Goal: Task Accomplishment & Management: Manage account settings

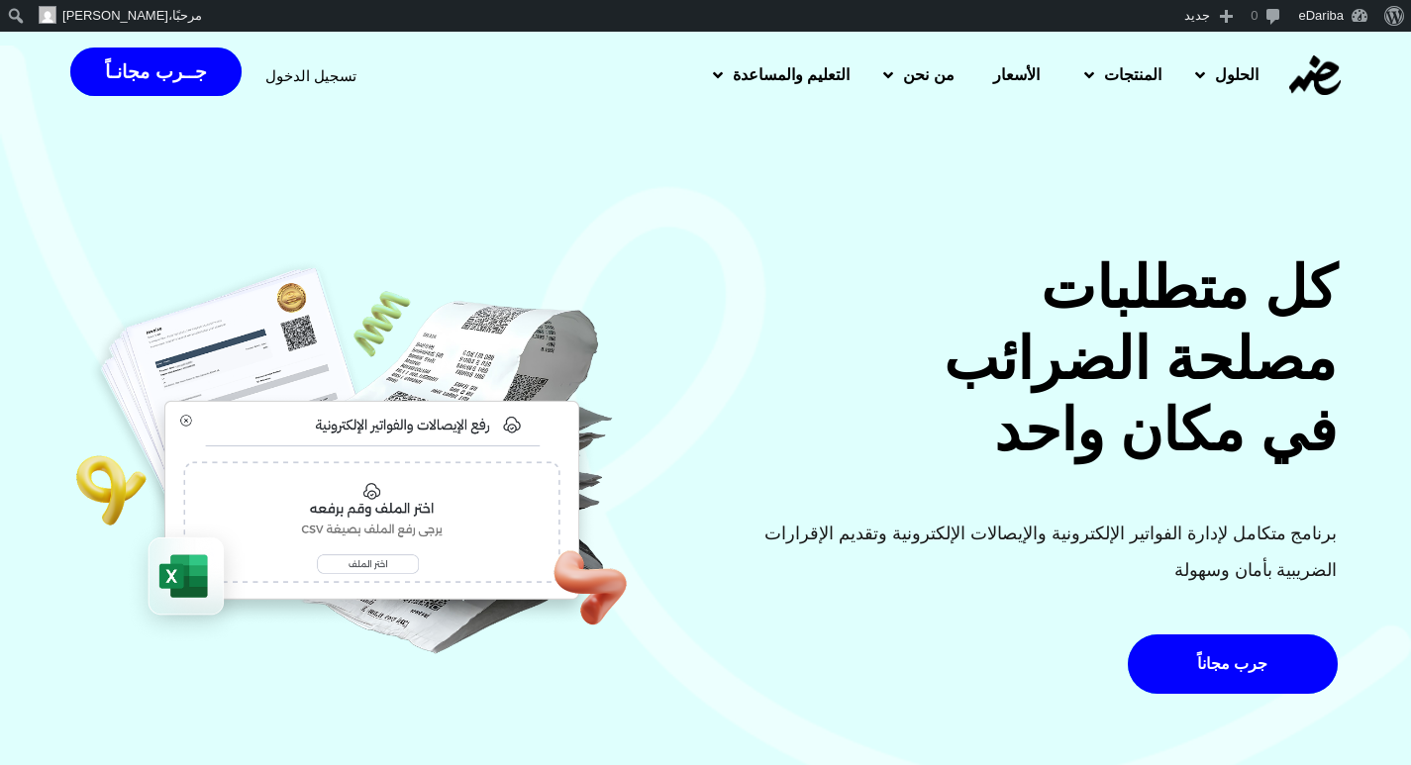
click at [284, 69] on span "تسجيل الدخول" at bounding box center [310, 75] width 91 height 15
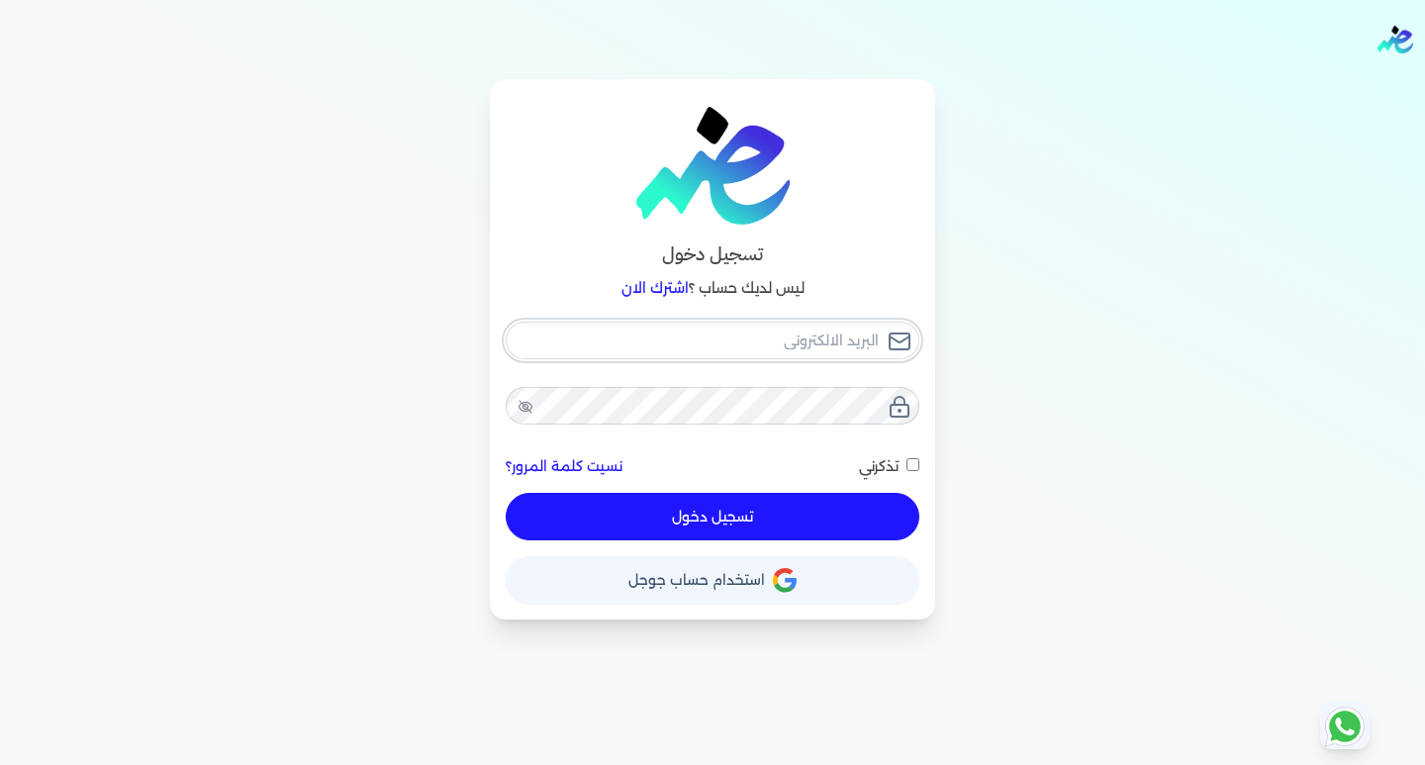
type input "[EMAIL_ADDRESS][DOMAIN_NAME]"
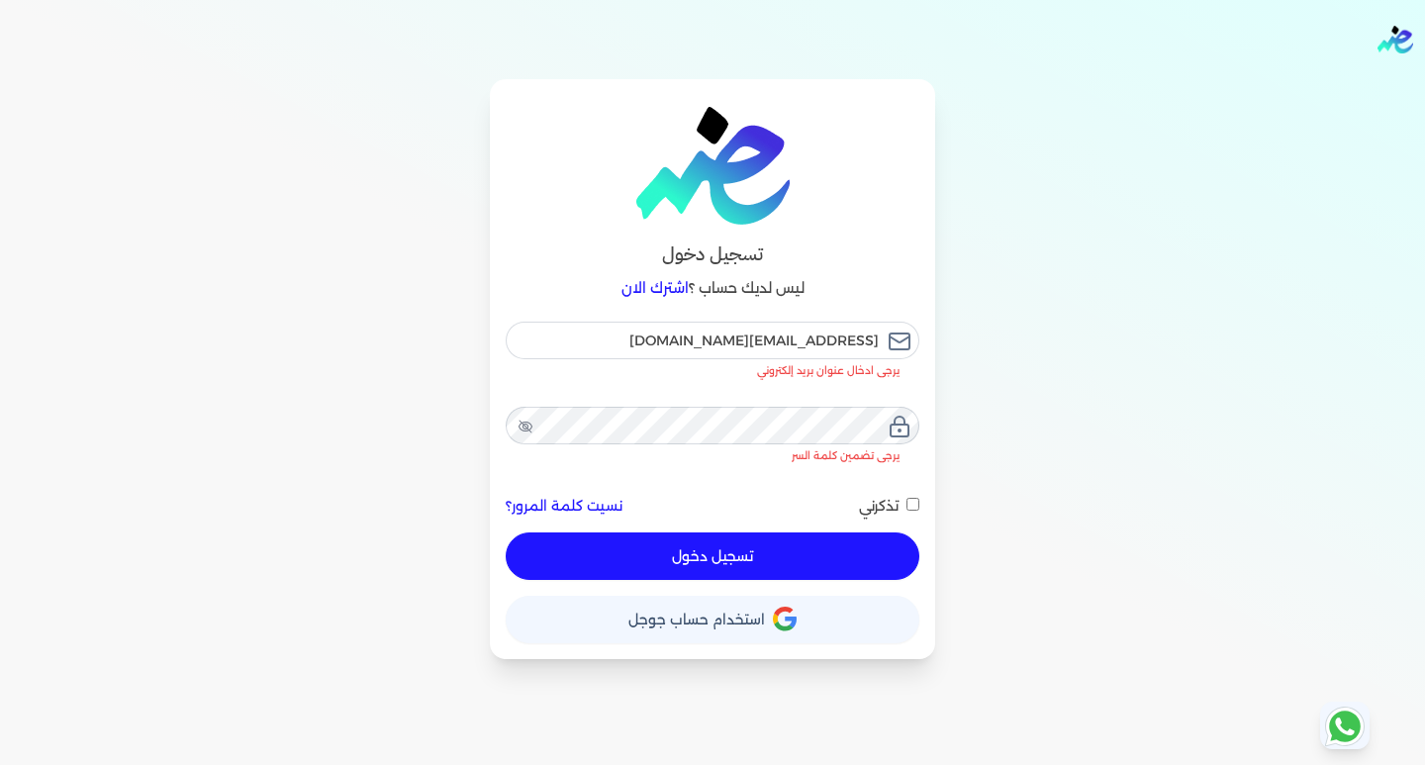
click at [732, 533] on button "تسجيل دخول" at bounding box center [713, 557] width 414 height 48
checkbox input "false"
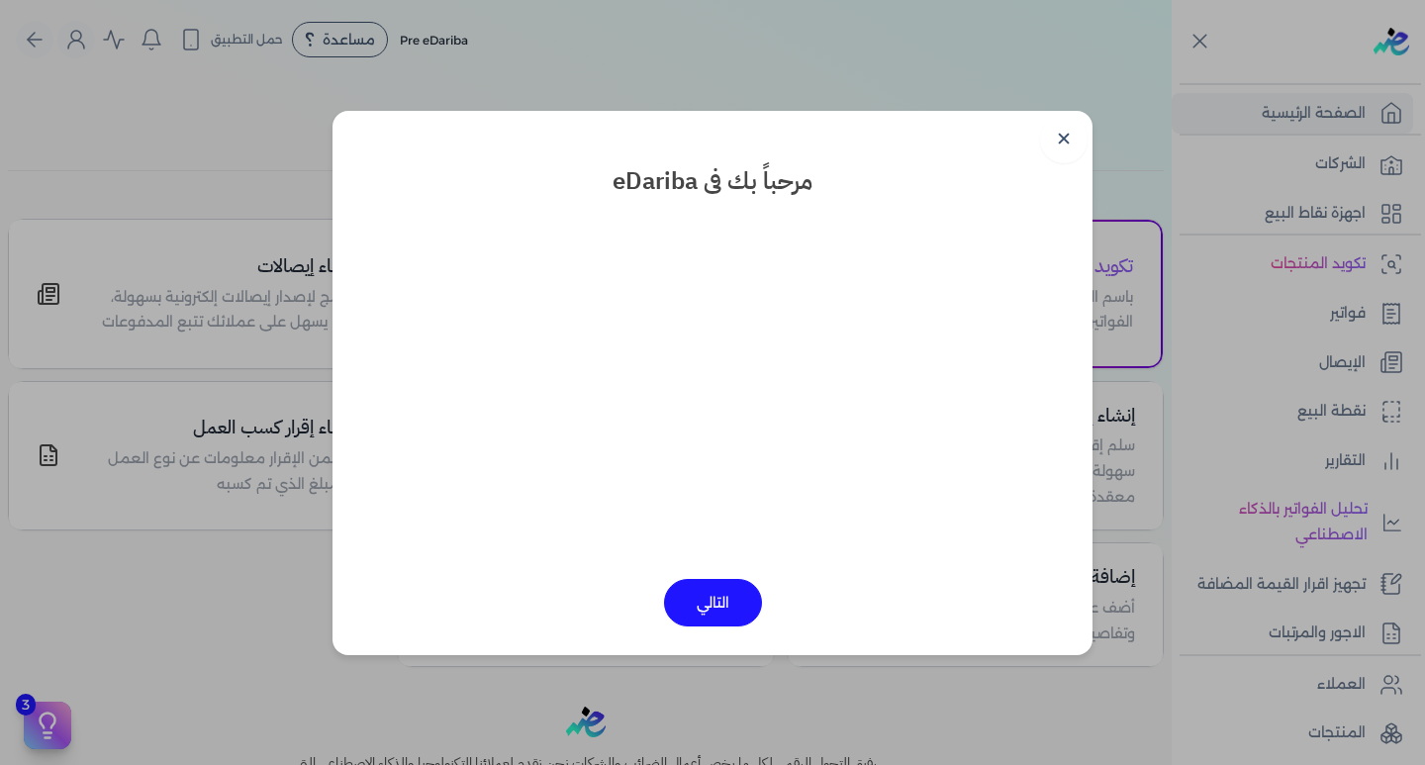
click at [716, 589] on button "التالي" at bounding box center [713, 603] width 98 height 48
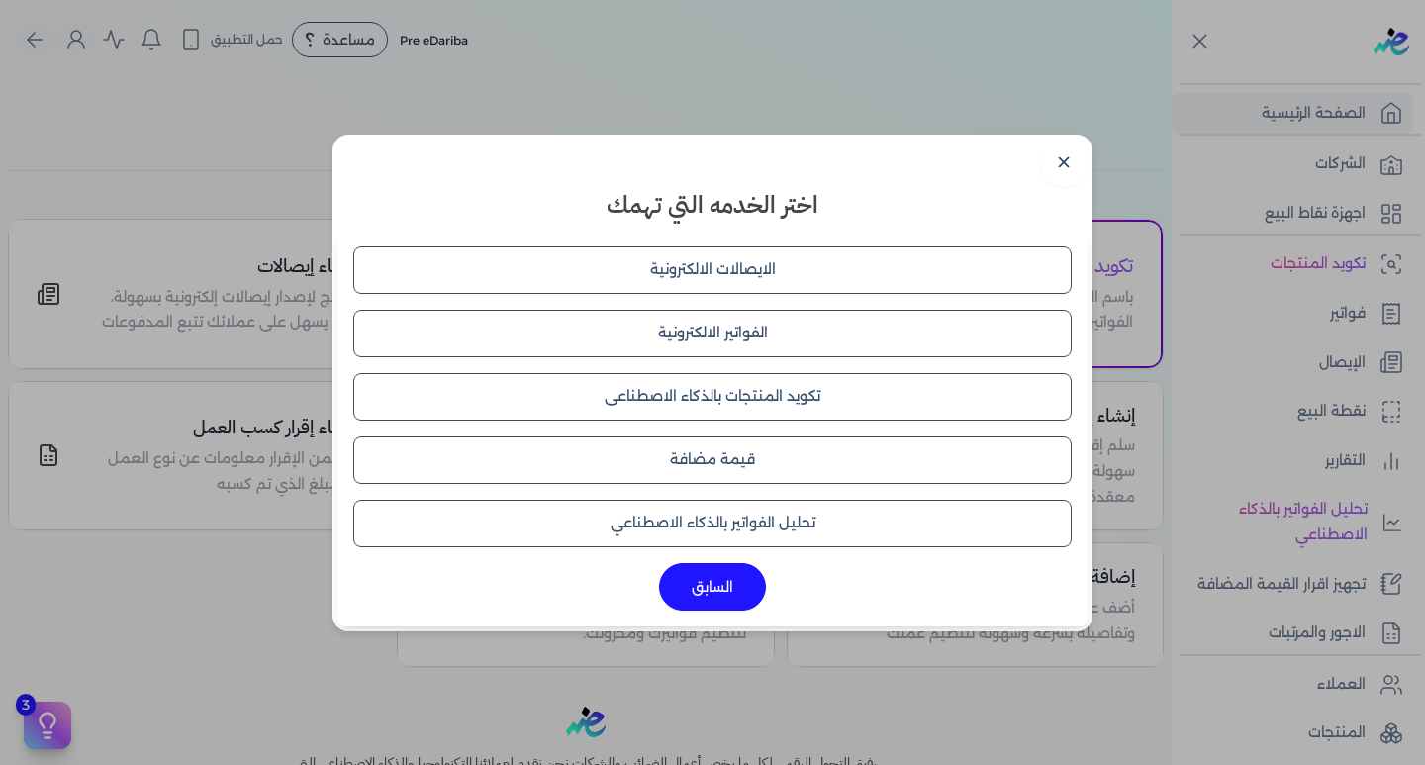
click at [738, 273] on button "الايصالات الالكترونية" at bounding box center [712, 270] width 719 height 48
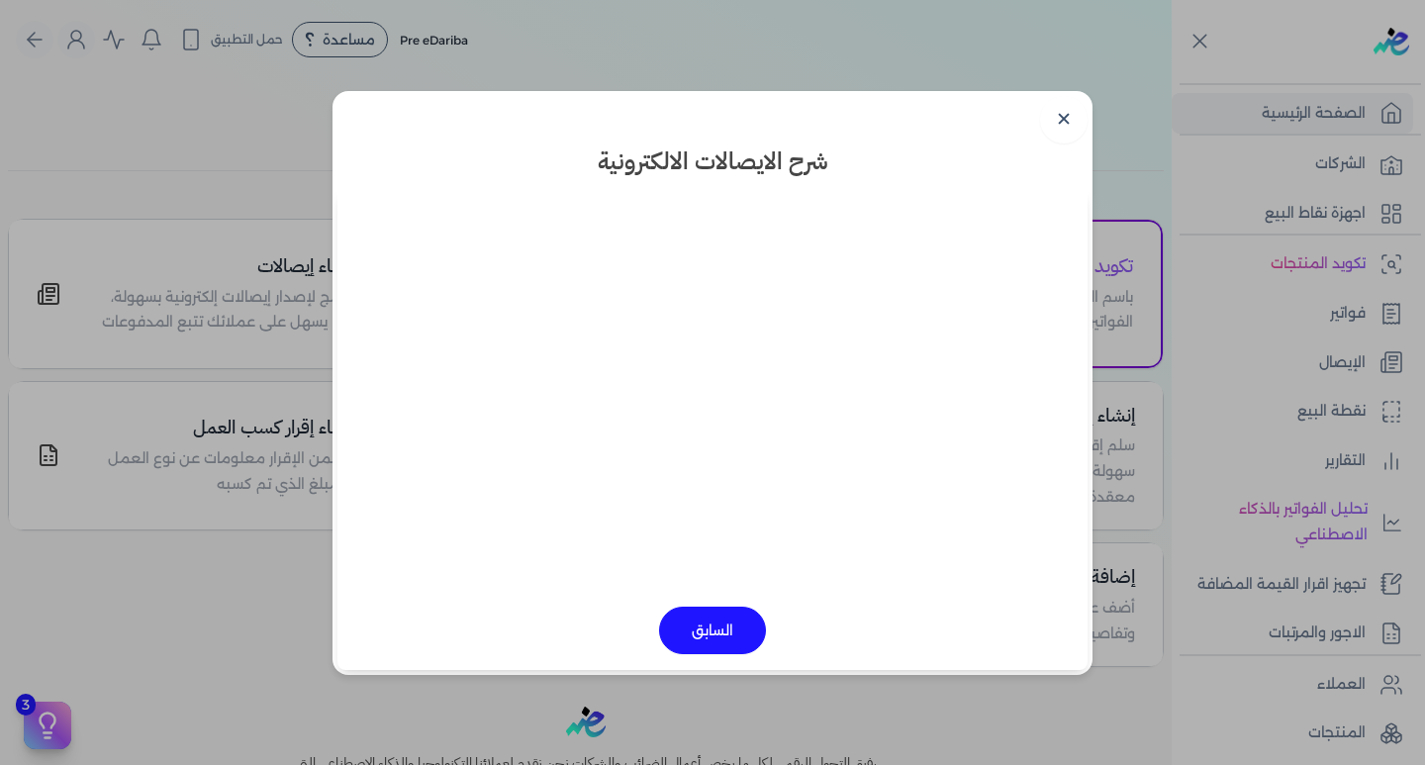
click at [707, 631] on button "السابق" at bounding box center [712, 631] width 107 height 48
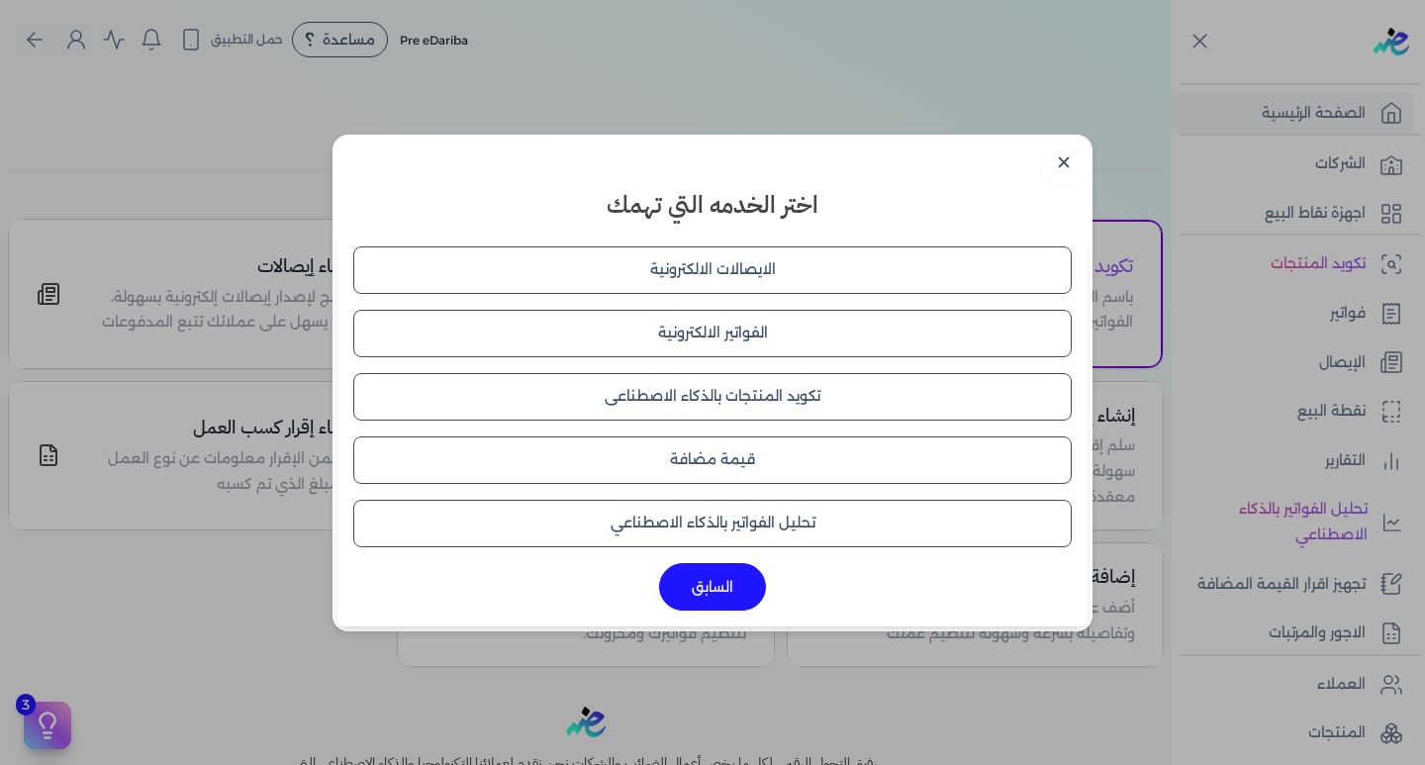
click at [642, 272] on button "الايصالات الالكترونية" at bounding box center [712, 270] width 719 height 48
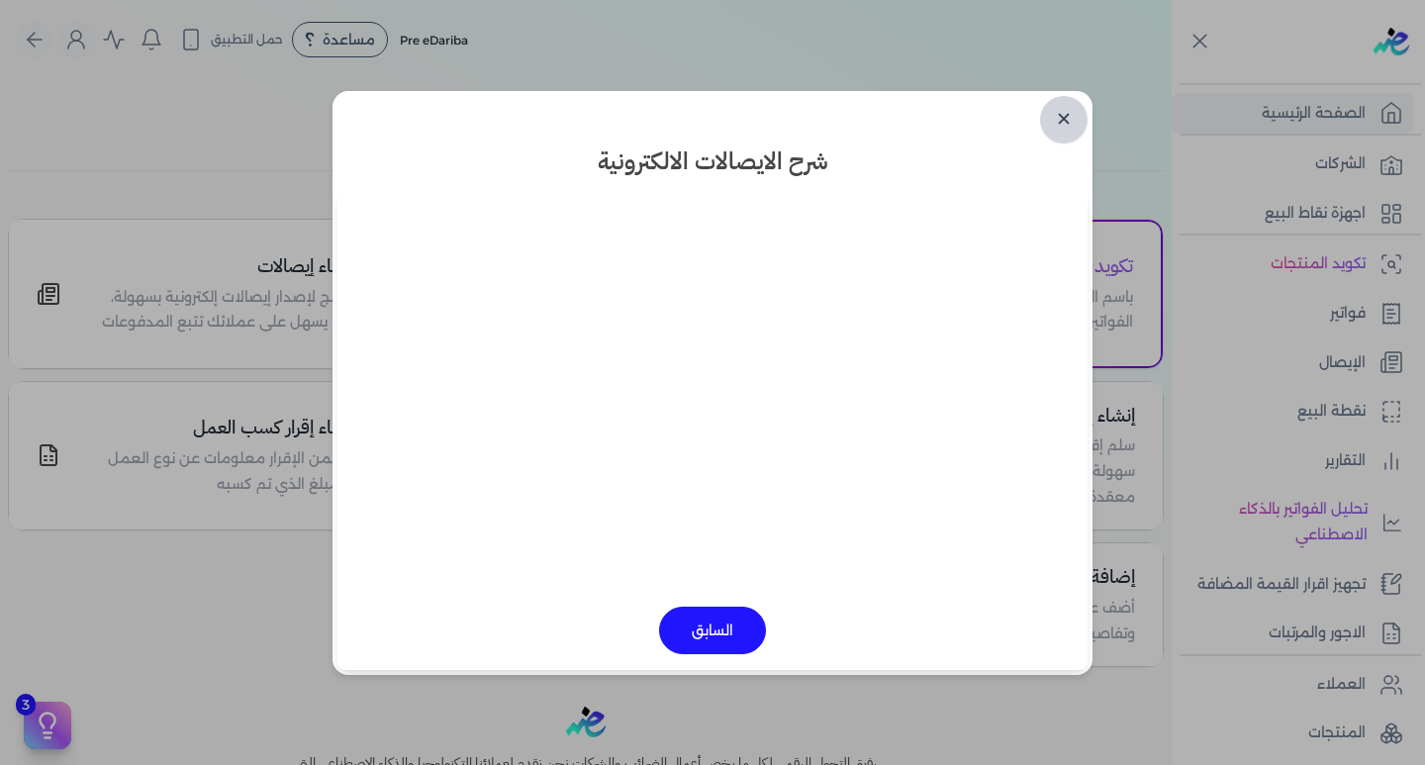
click at [1049, 121] on link "✕" at bounding box center [1064, 120] width 48 height 48
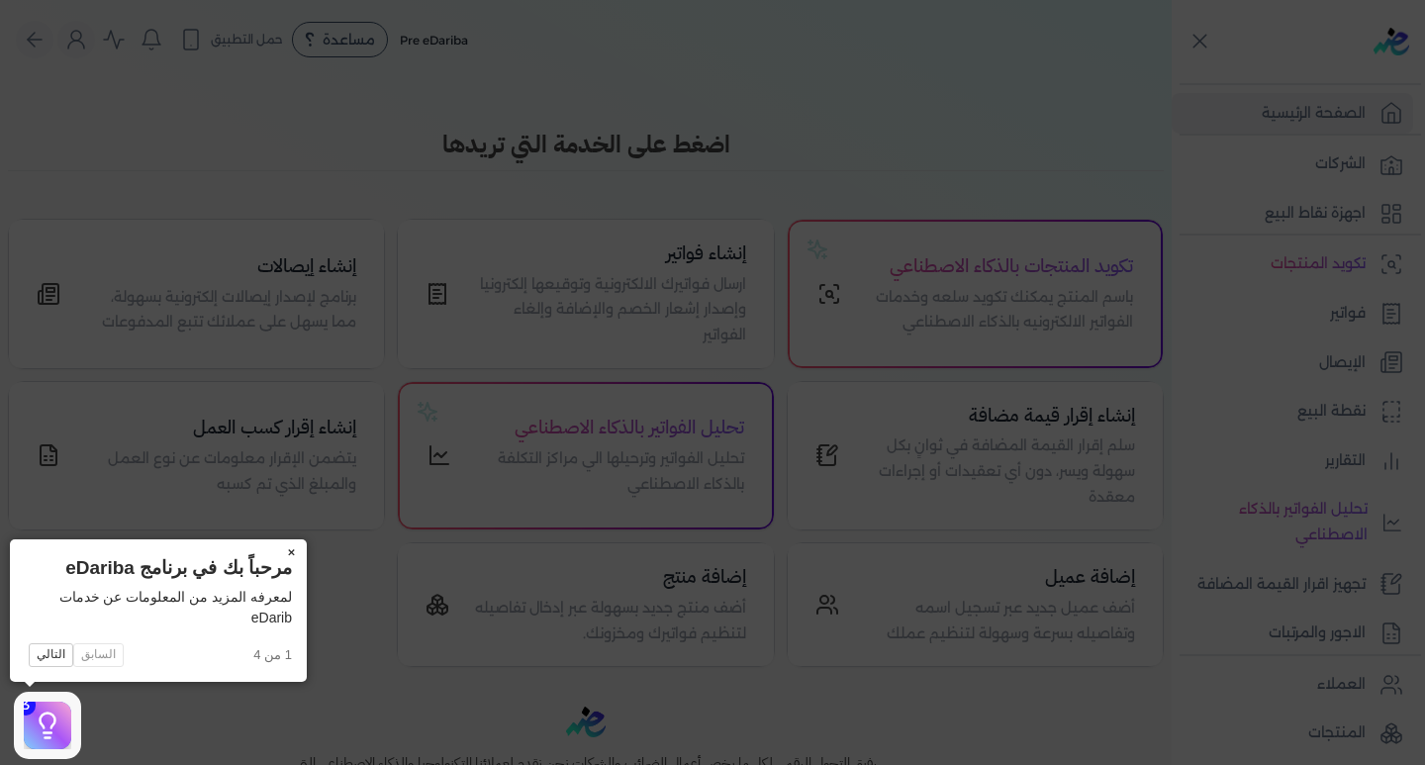
click at [287, 541] on button "×" at bounding box center [291, 553] width 32 height 28
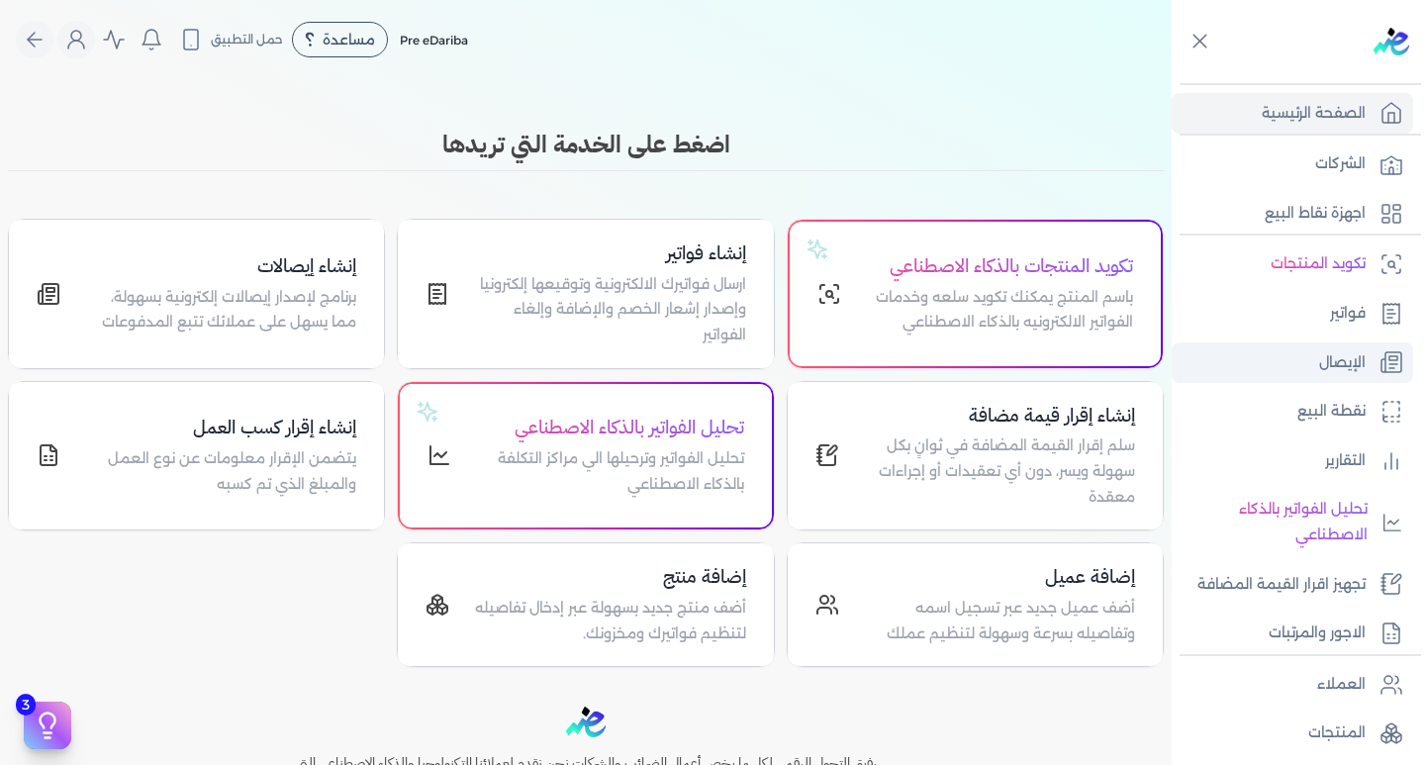
click at [1387, 363] on icon at bounding box center [1392, 362] width 24 height 24
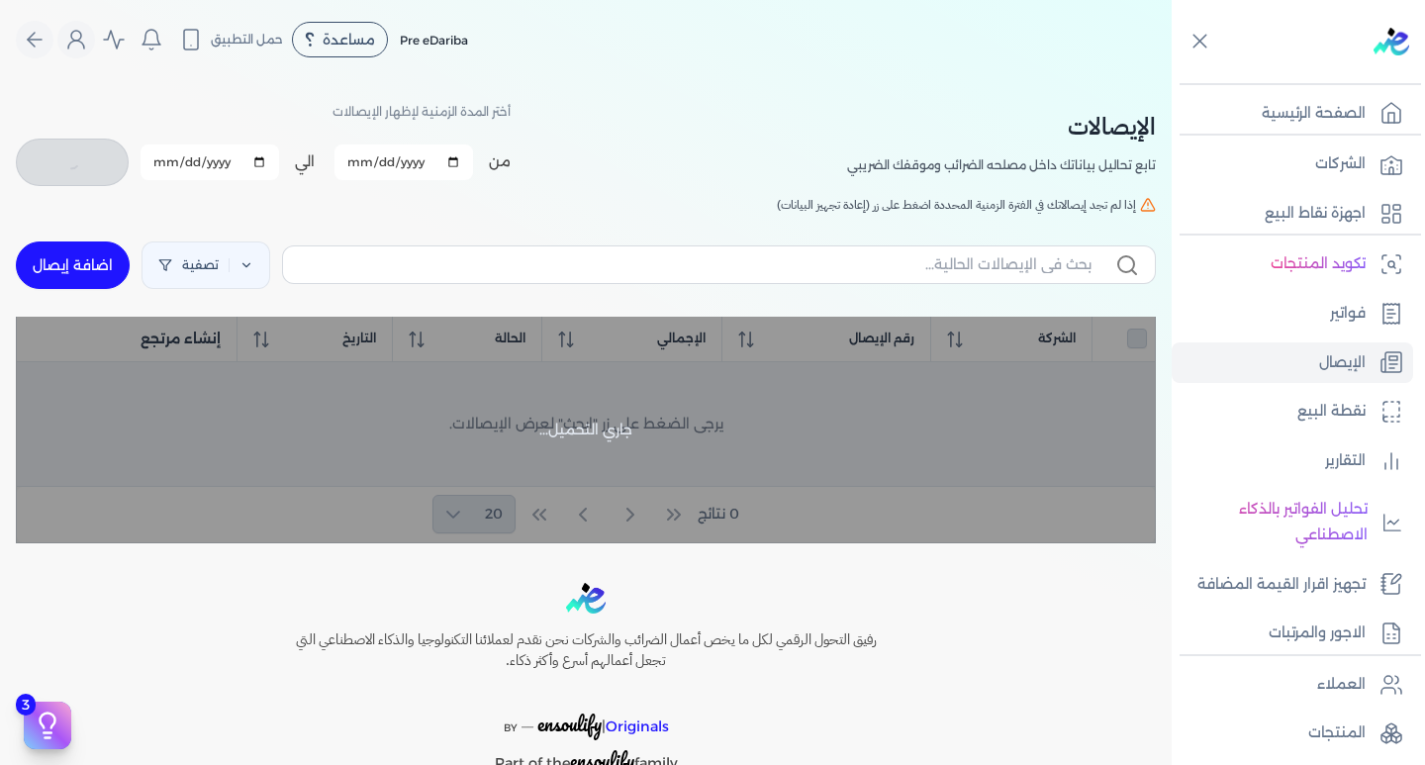
checkbox input "false"
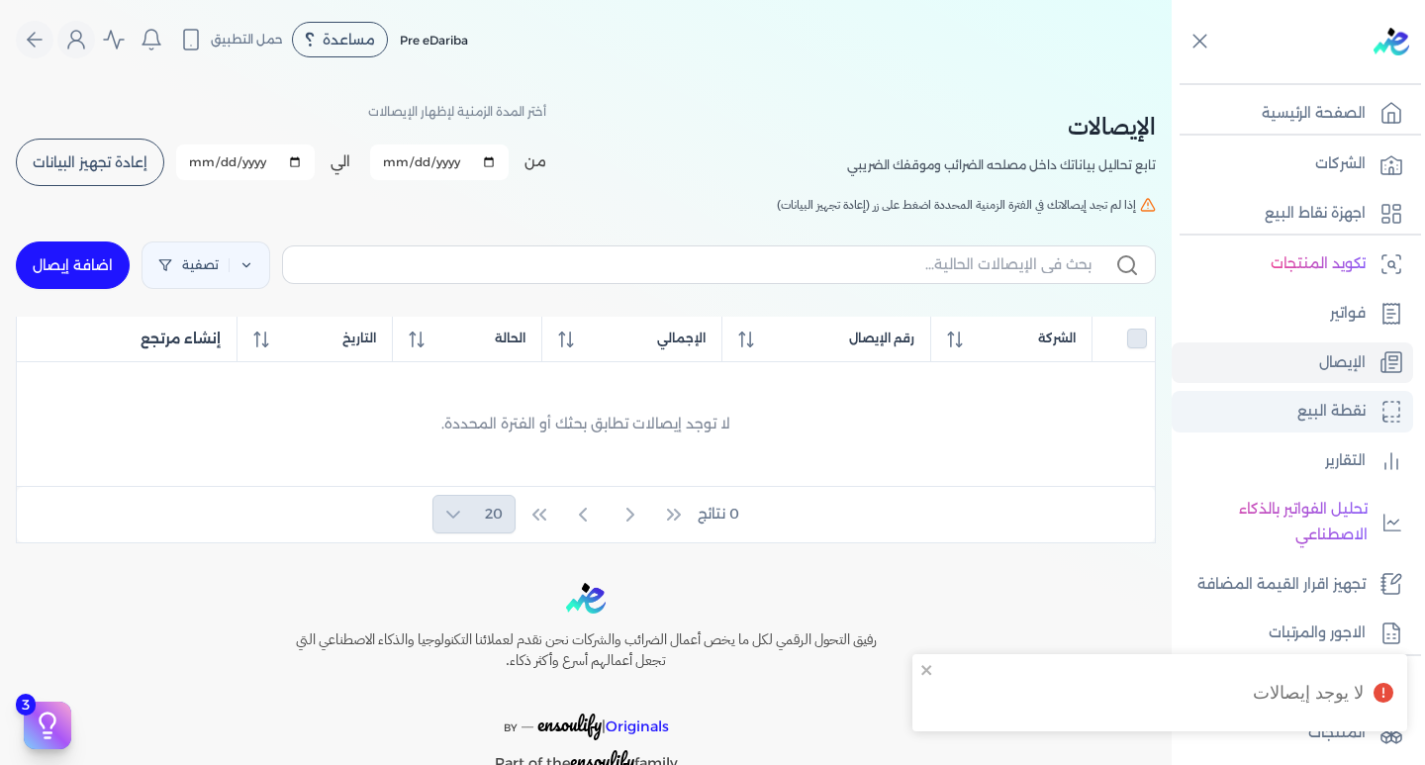
click at [1259, 410] on link "نقطة البيع" at bounding box center [1293, 412] width 242 height 42
select select
select select "EGP"
select select "EGS"
select select "B"
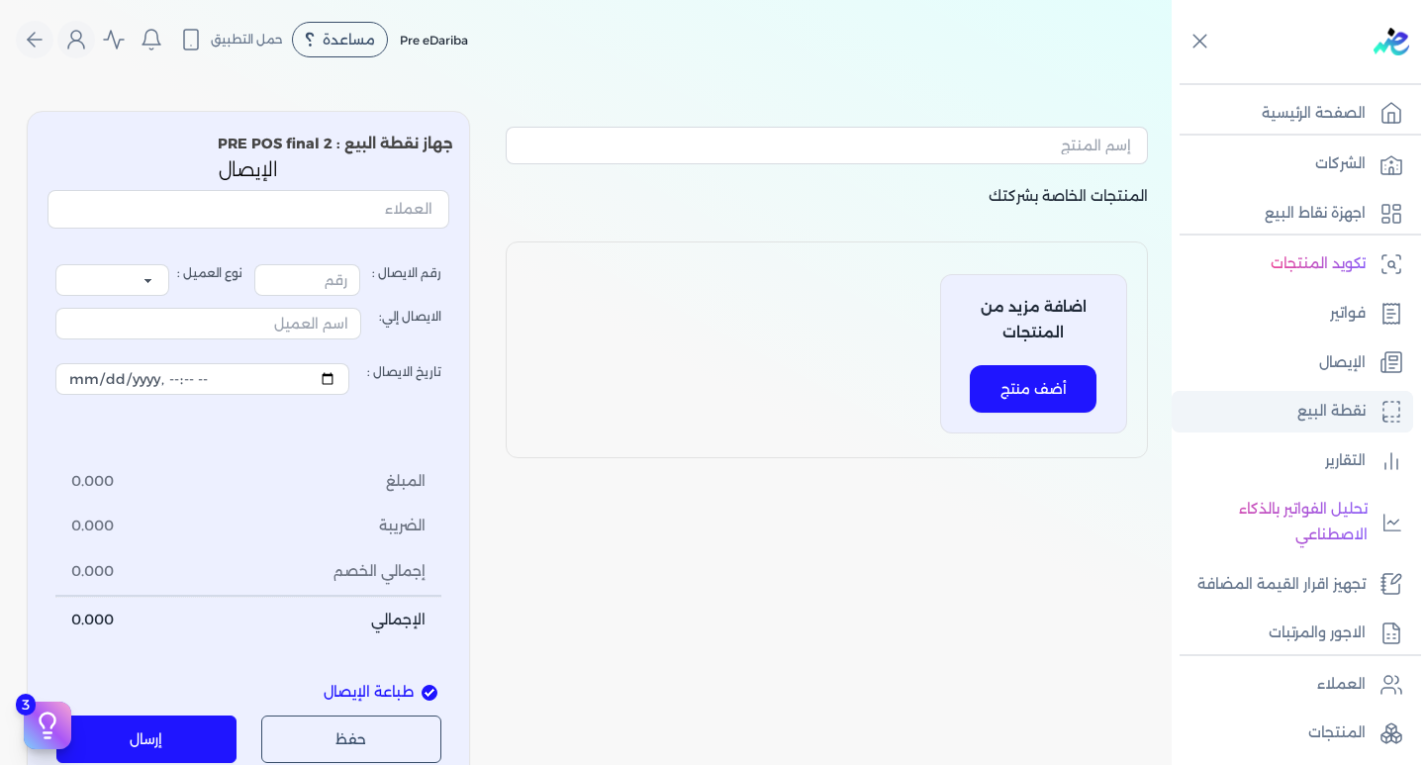
type input "1"
select select "P"
type input "عميل نقدي"
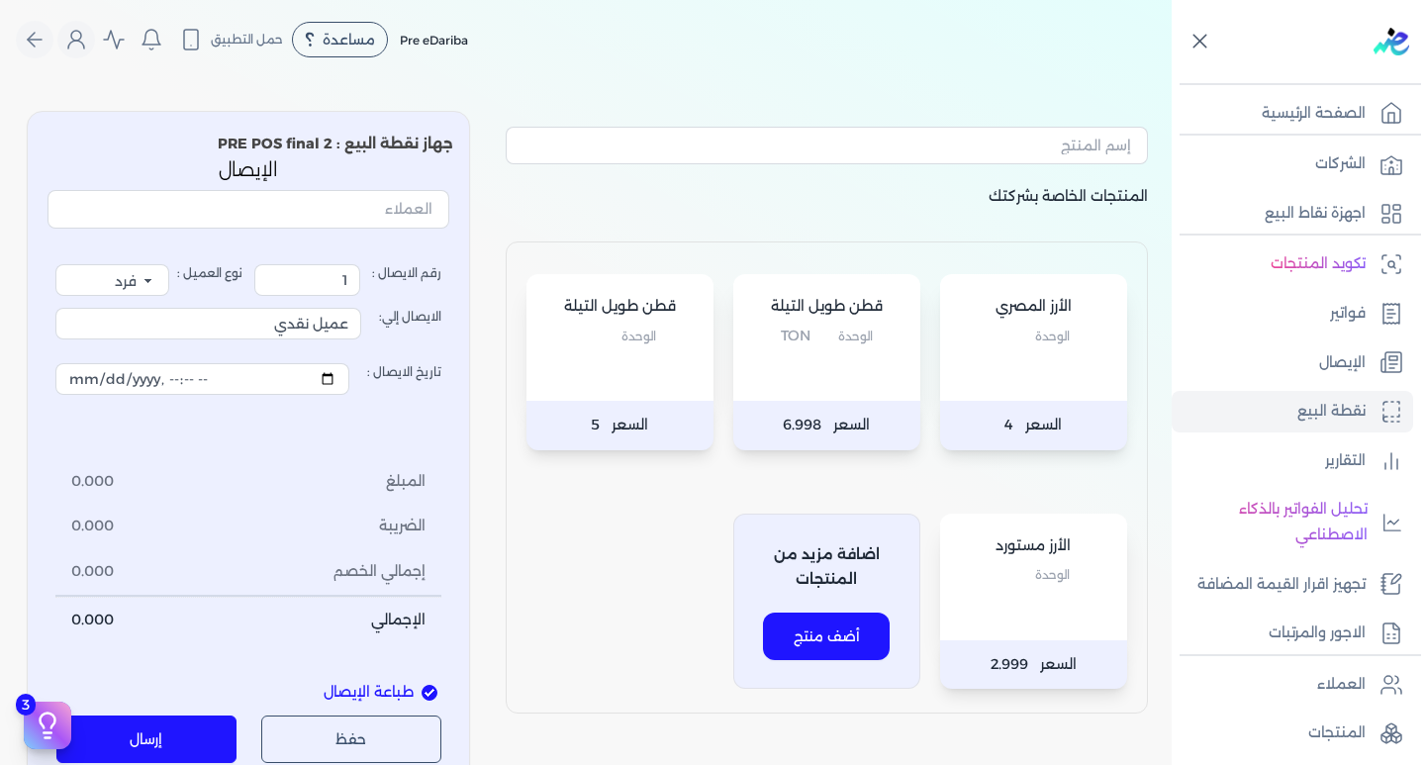
click at [1199, 34] on icon at bounding box center [1200, 41] width 25 height 25
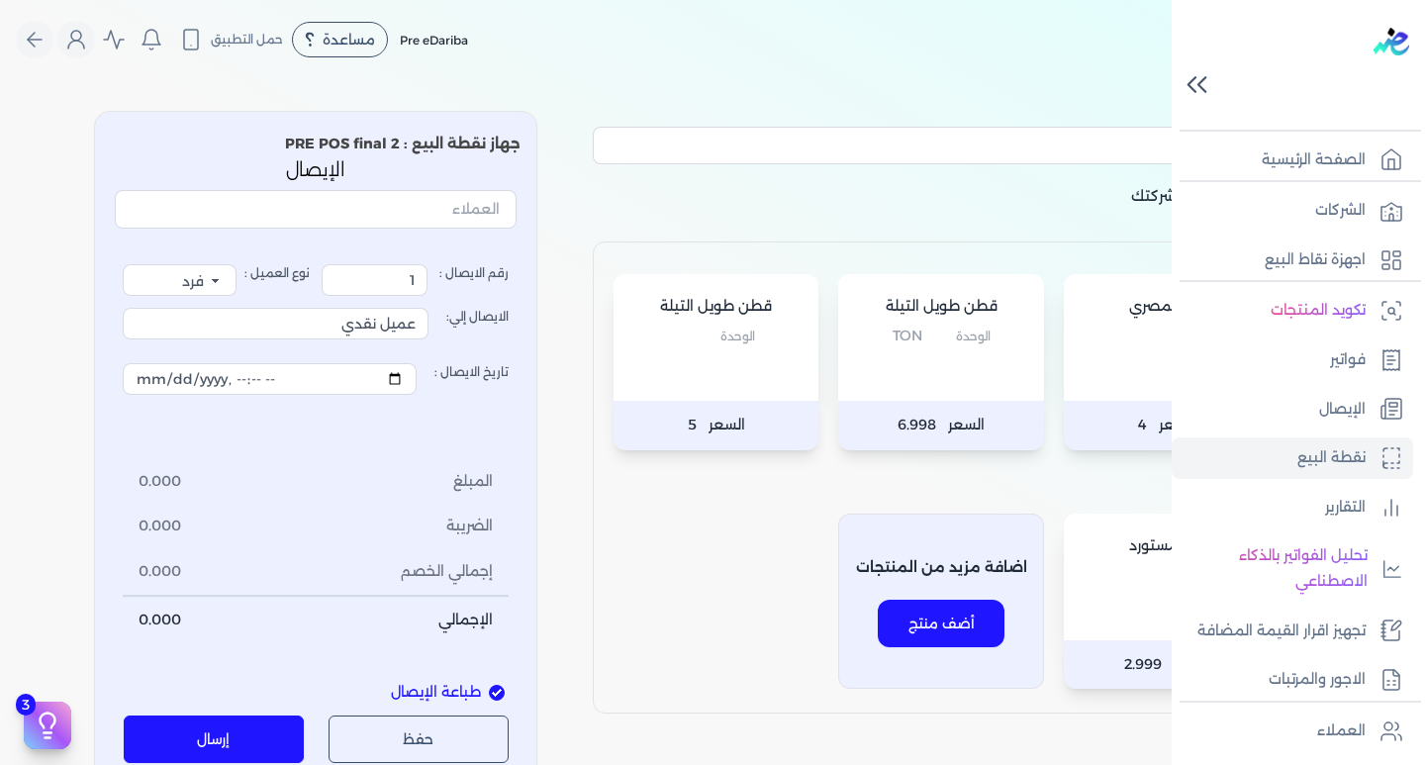
click at [1199, 81] on icon at bounding box center [1197, 84] width 35 height 35
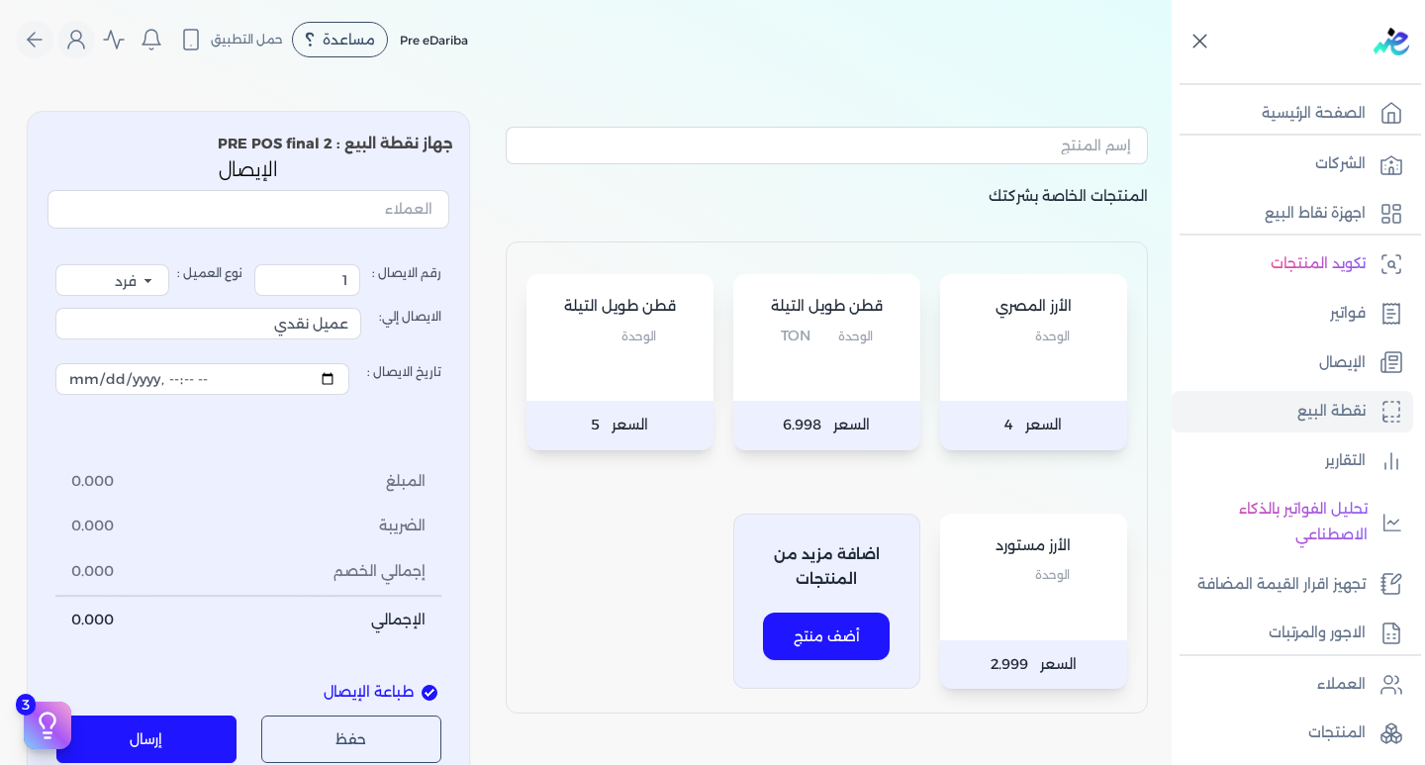
click at [1203, 46] on icon at bounding box center [1200, 41] width 25 height 25
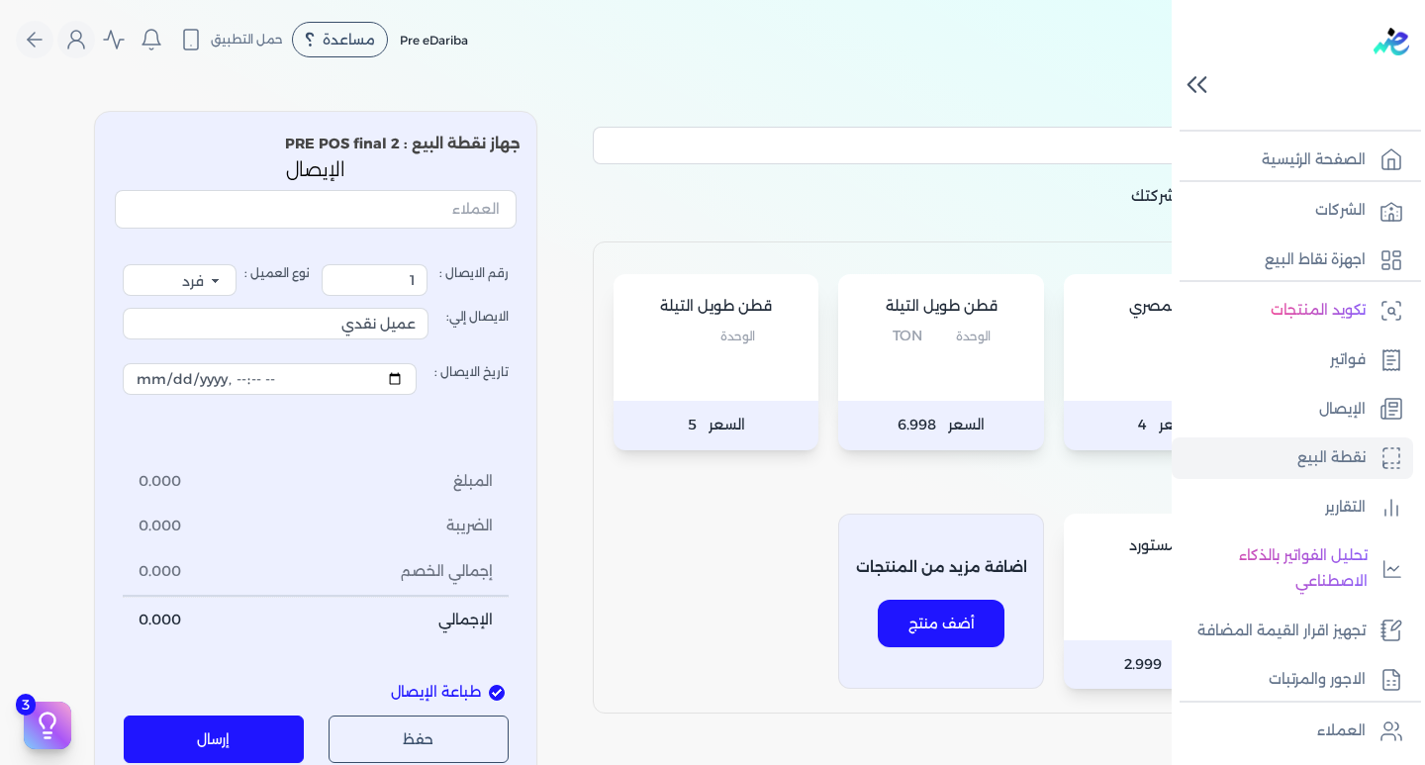
click at [1198, 81] on icon at bounding box center [1197, 84] width 35 height 35
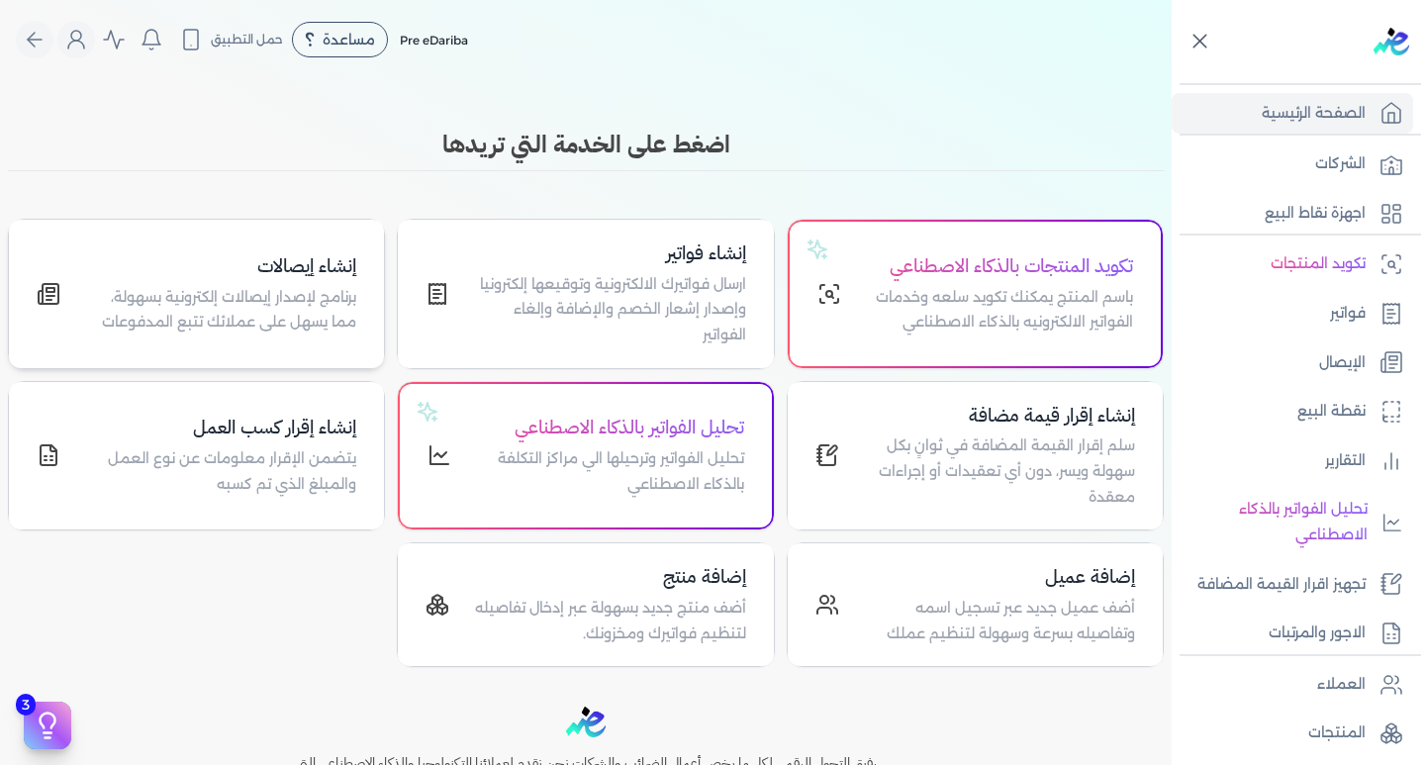
click at [318, 287] on p "برنامج لإصدار إيصالات إلكترونية بسهولة، مما يسهل على عملائك تتبع المدفوعات" at bounding box center [220, 310] width 272 height 50
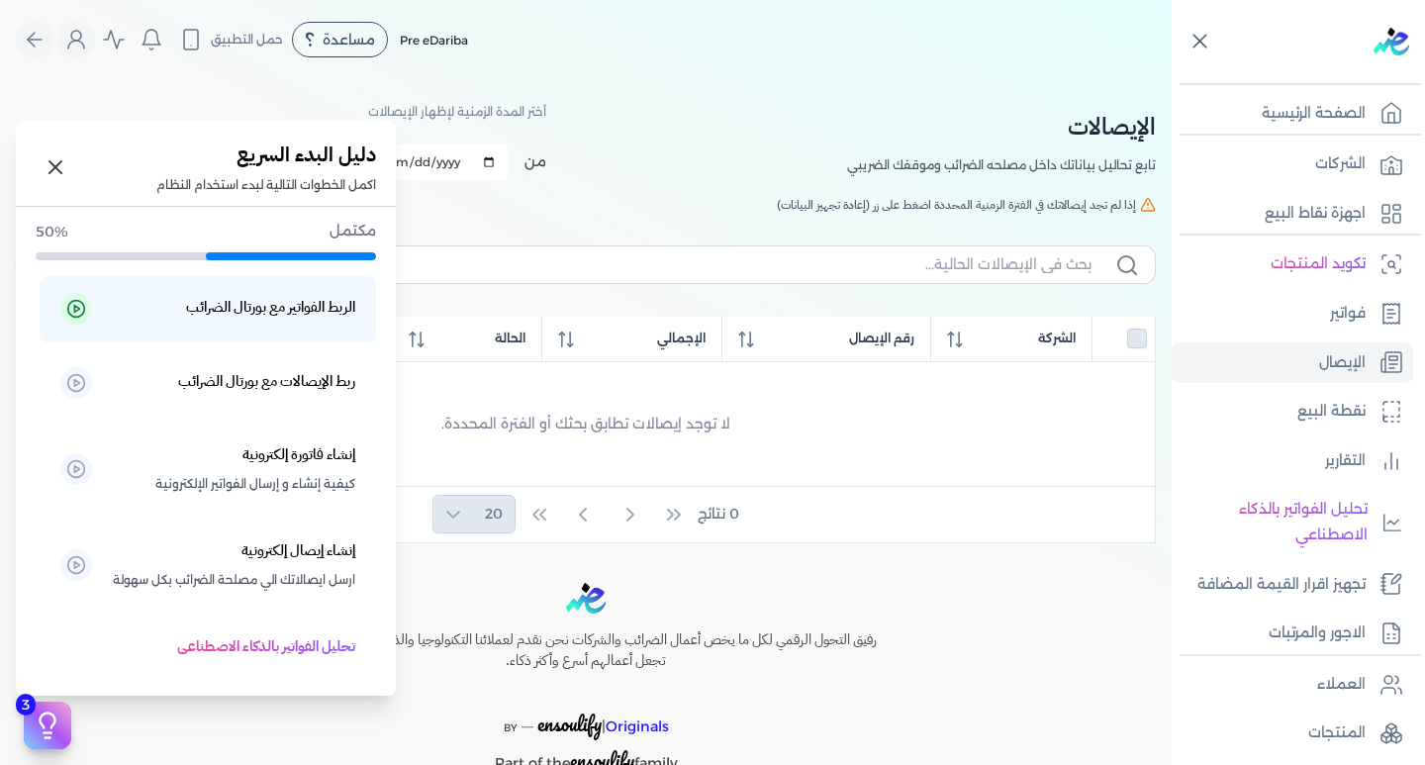
click at [50, 731] on icon at bounding box center [48, 726] width 30 height 30
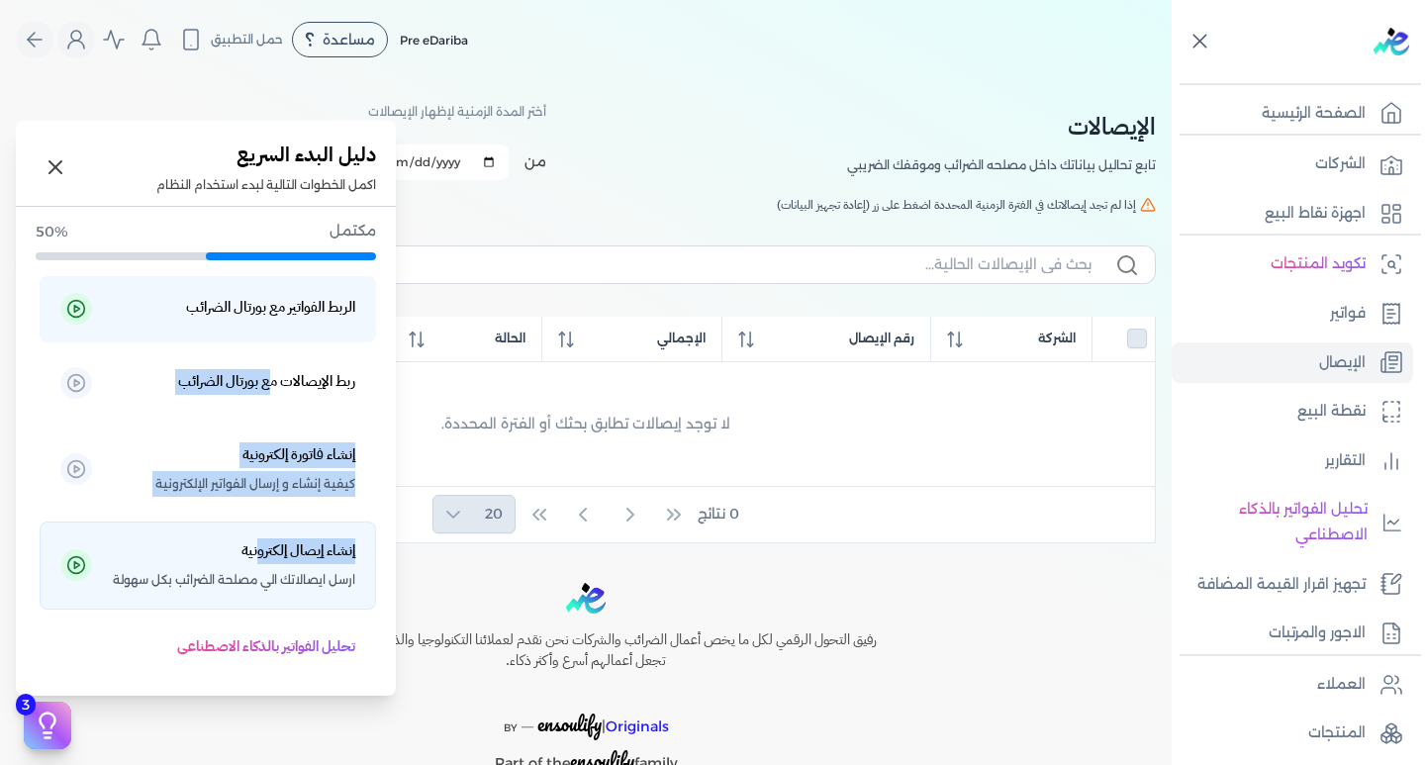
drag, startPoint x: 266, startPoint y: 389, endPoint x: 258, endPoint y: 555, distance: 166.5
click at [258, 555] on ul "الربط الفواتير مع بورتال الضرائب ربط الإيصالات مع بورتال الضرائب إنشاء فاتورة إ…" at bounding box center [206, 737] width 341 height 923
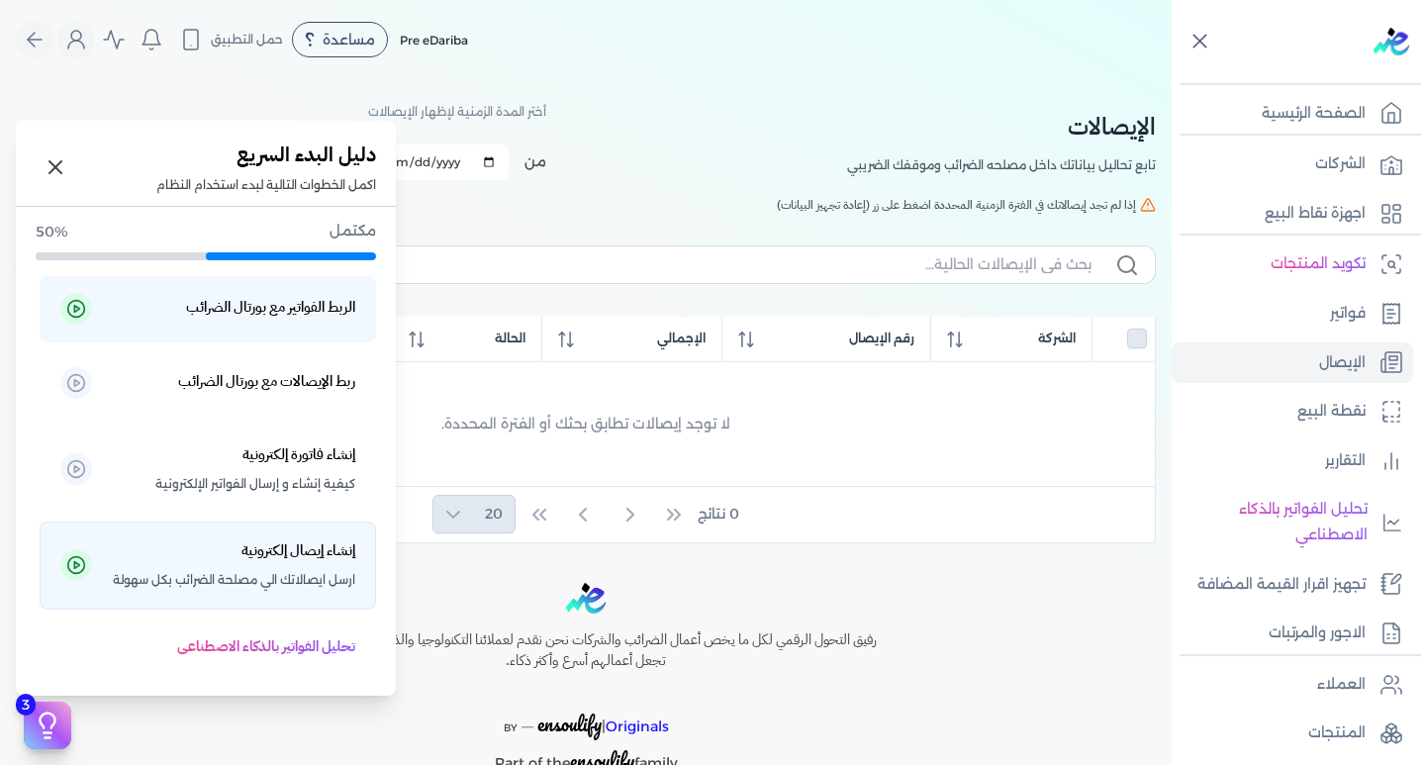
click at [205, 580] on span "ارسل ايصالاتك الي مصلحة الضرائب بكل سهولة" at bounding box center [234, 580] width 243 height 26
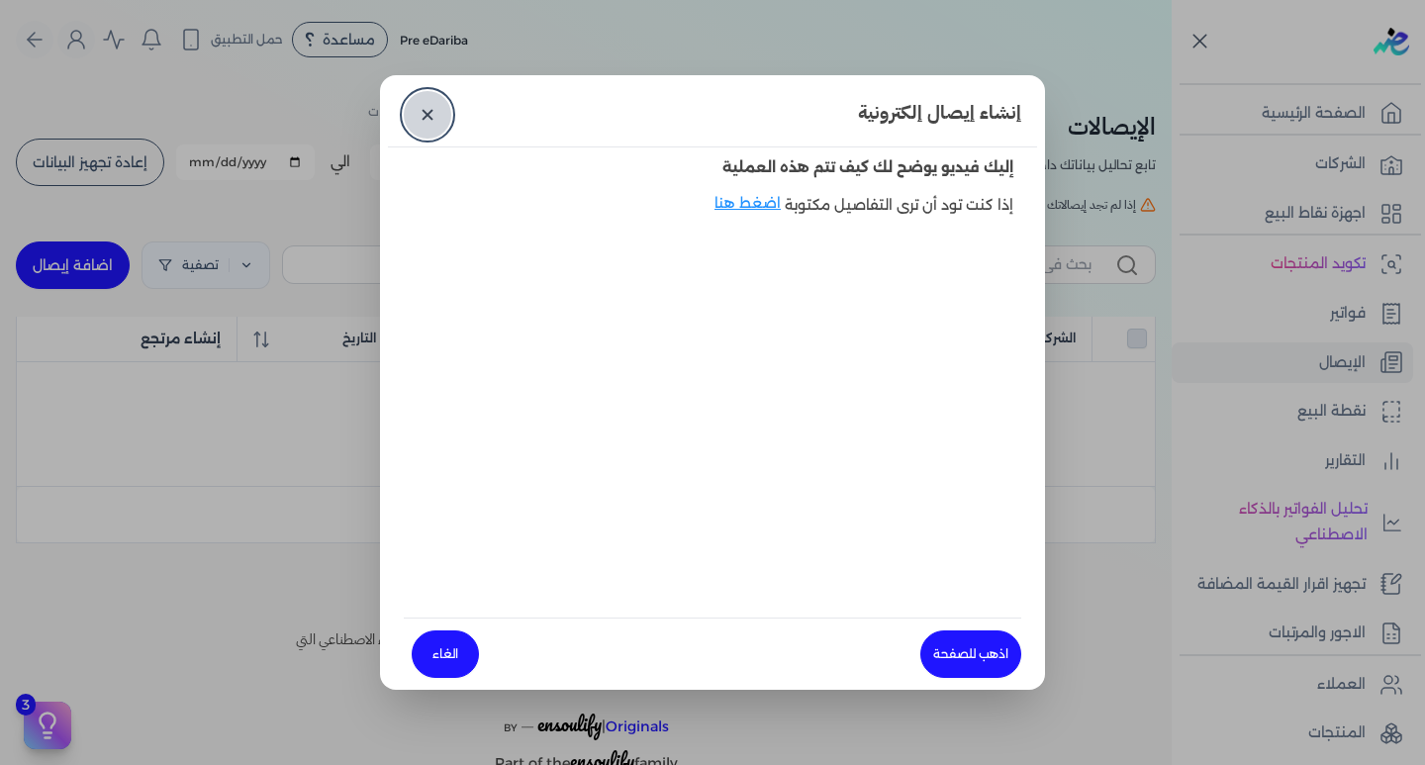
click at [439, 123] on link "✕" at bounding box center [428, 115] width 48 height 48
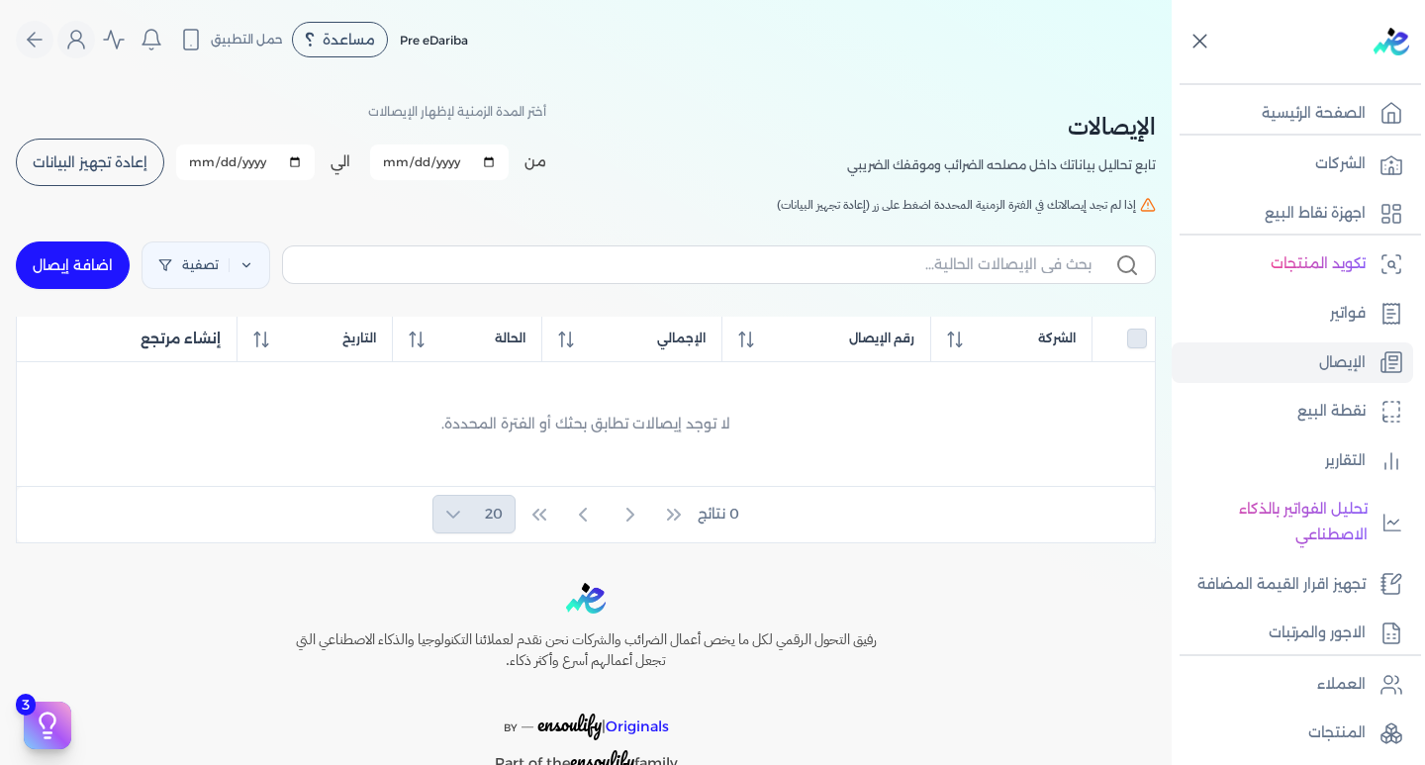
click at [1198, 32] on icon at bounding box center [1200, 41] width 25 height 25
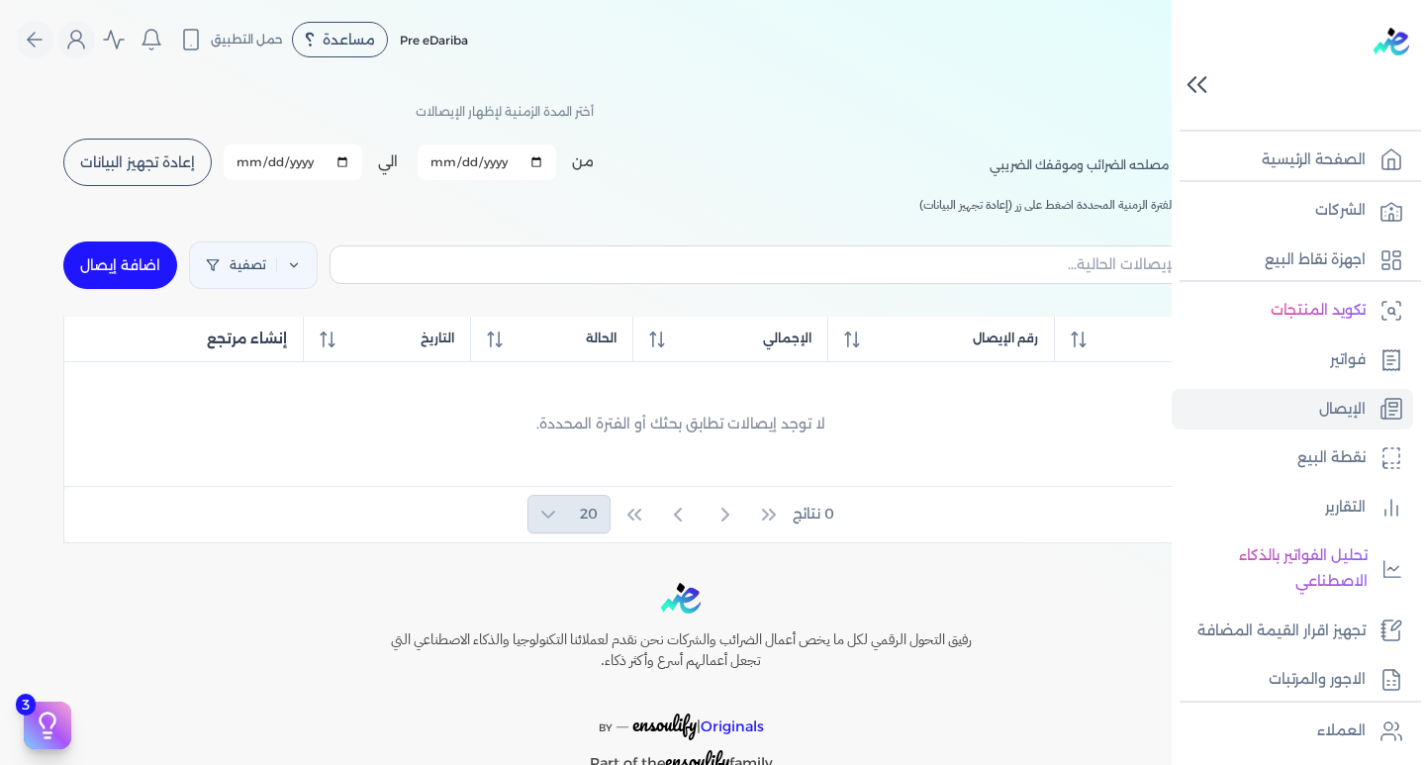
click at [1197, 80] on icon at bounding box center [1197, 84] width 35 height 35
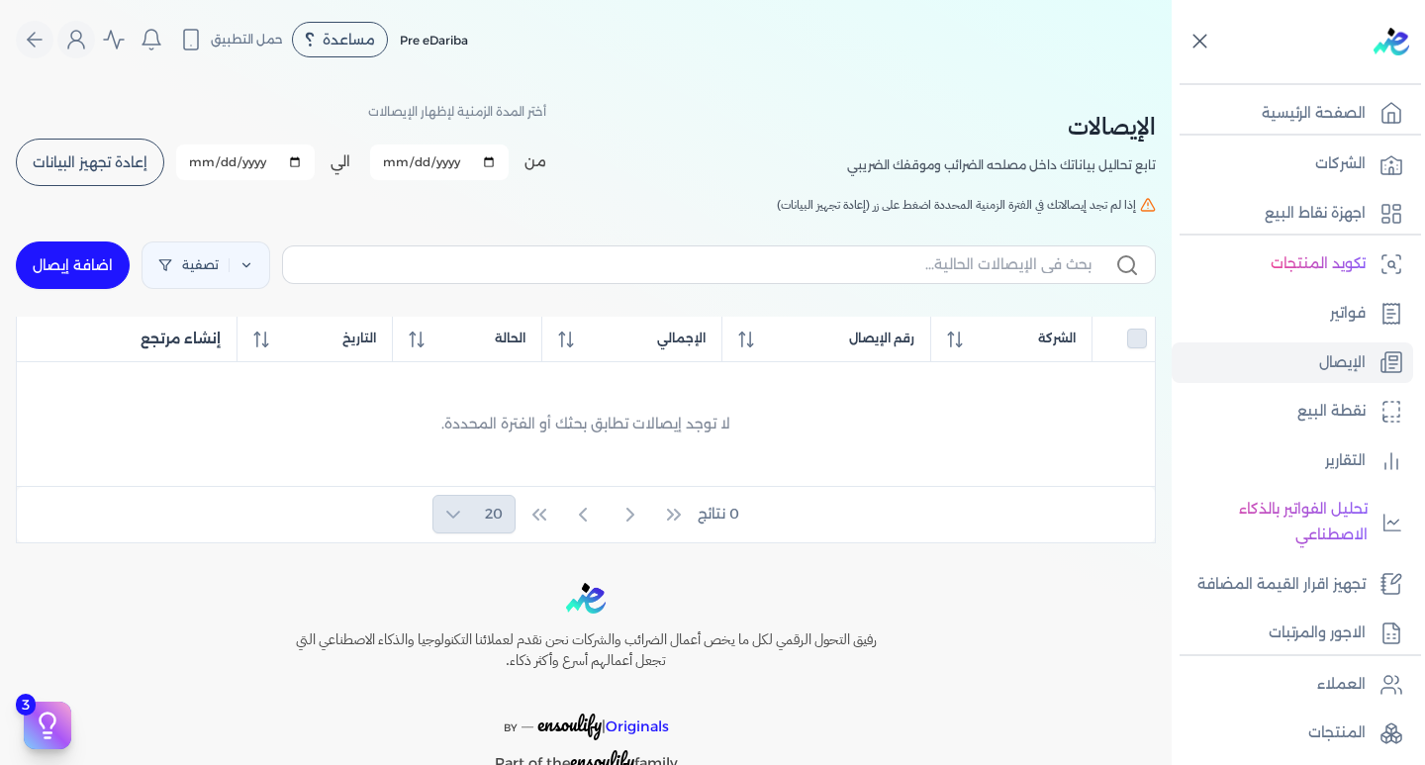
click at [1194, 47] on icon at bounding box center [1200, 41] width 25 height 25
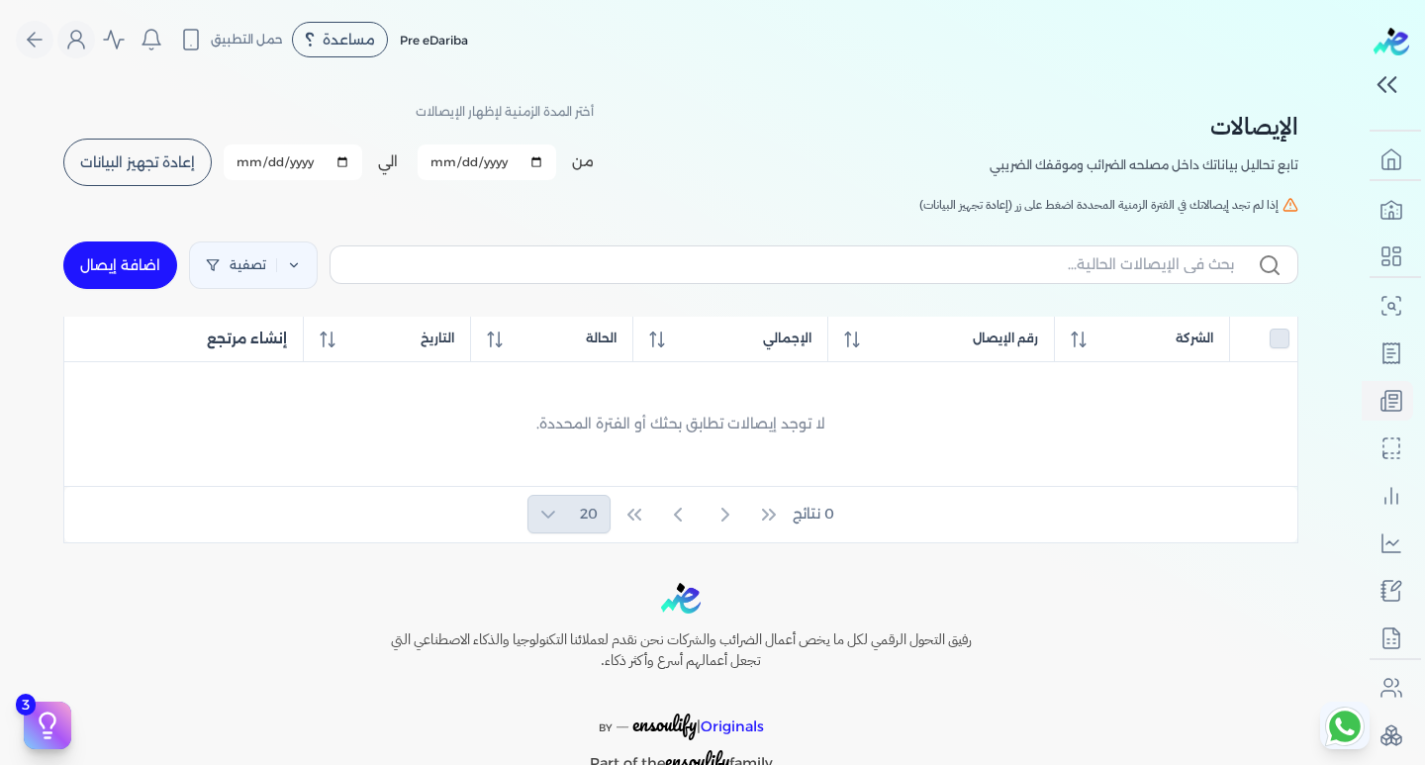
click at [1159, 52] on div "Pre eDariba مساعدة خدمة العملاء دليل المستخدم حمل التطبيق لا يوجد اشعارات مرحبا…" at bounding box center [689, 40] width 1346 height 38
click at [46, 35] on icon "Global" at bounding box center [35, 40] width 24 height 24
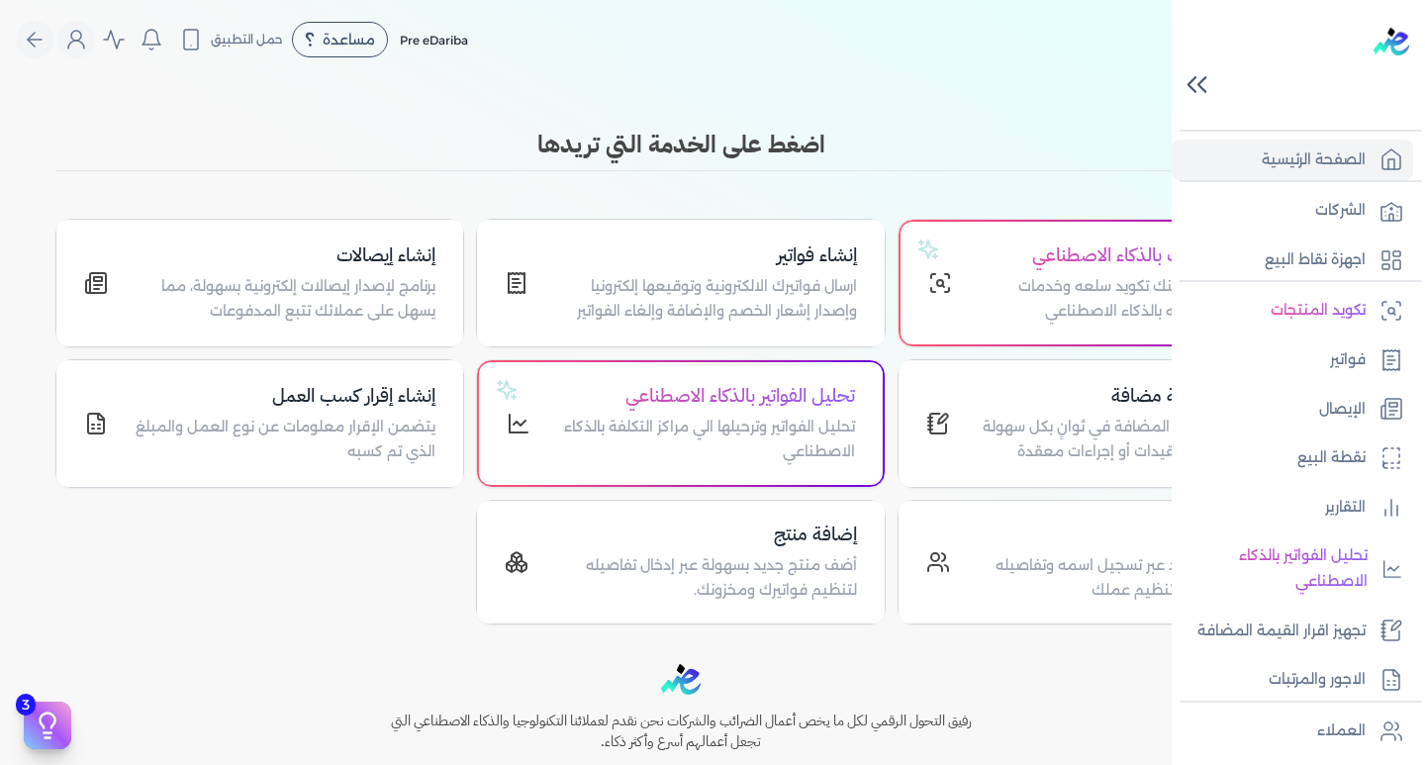
click at [1195, 80] on icon at bounding box center [1197, 84] width 35 height 35
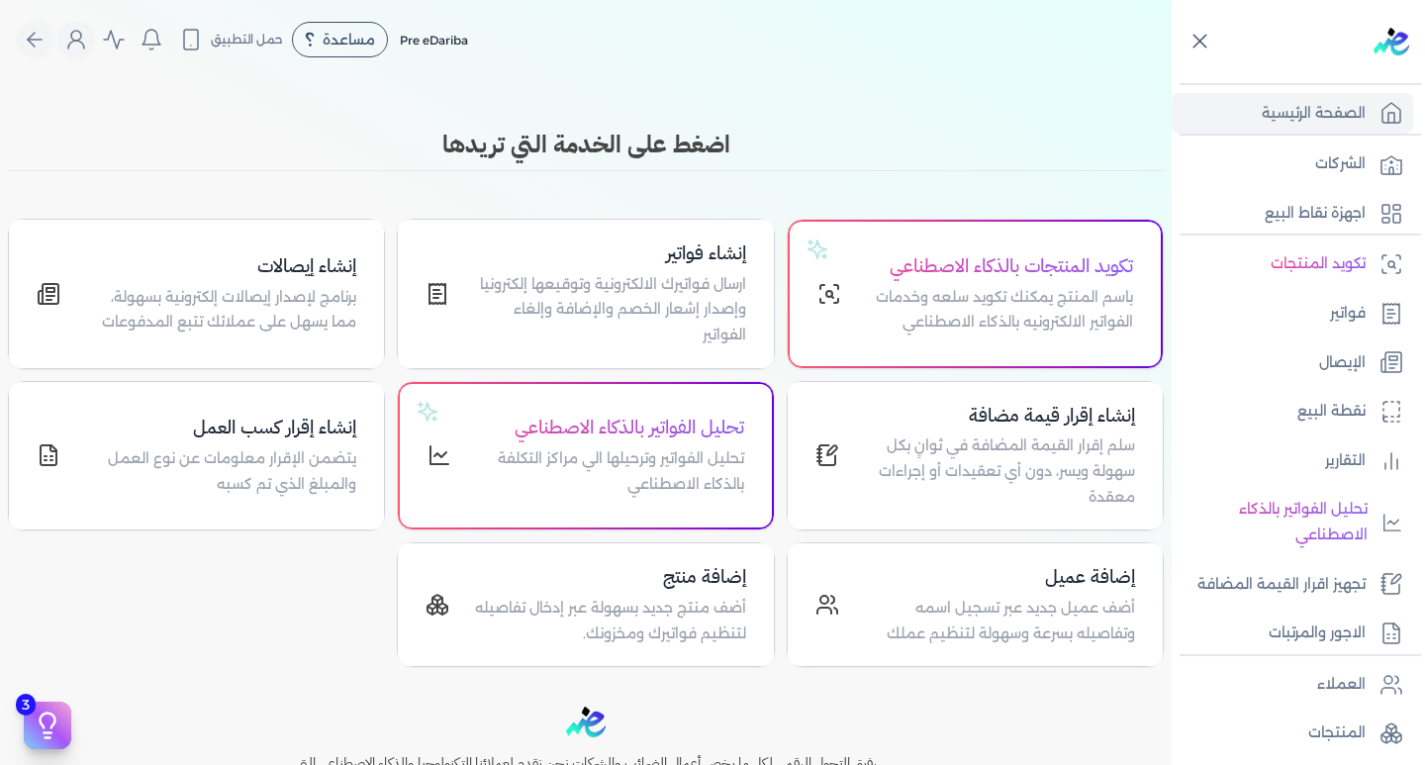
click at [1197, 32] on icon at bounding box center [1200, 41] width 25 height 25
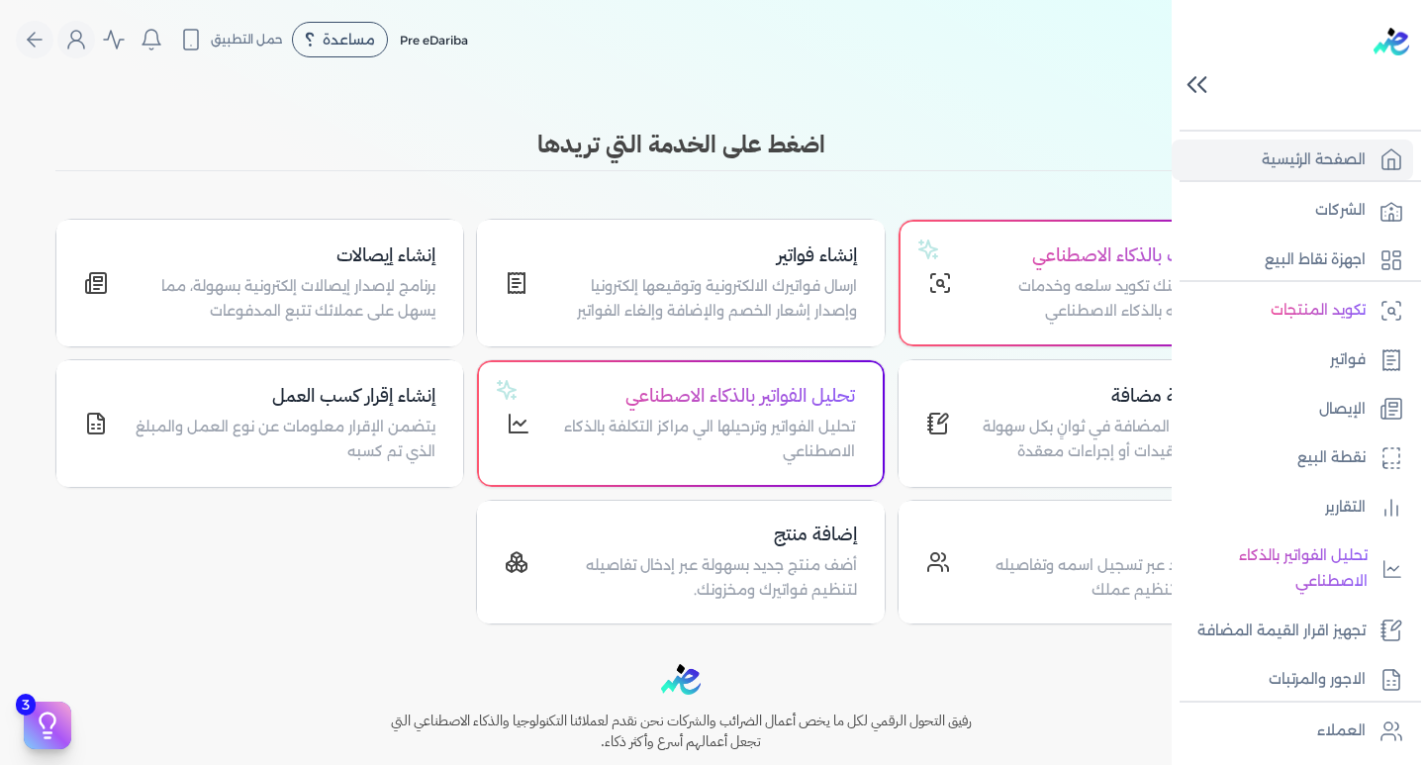
click at [1188, 93] on icon at bounding box center [1197, 84] width 35 height 35
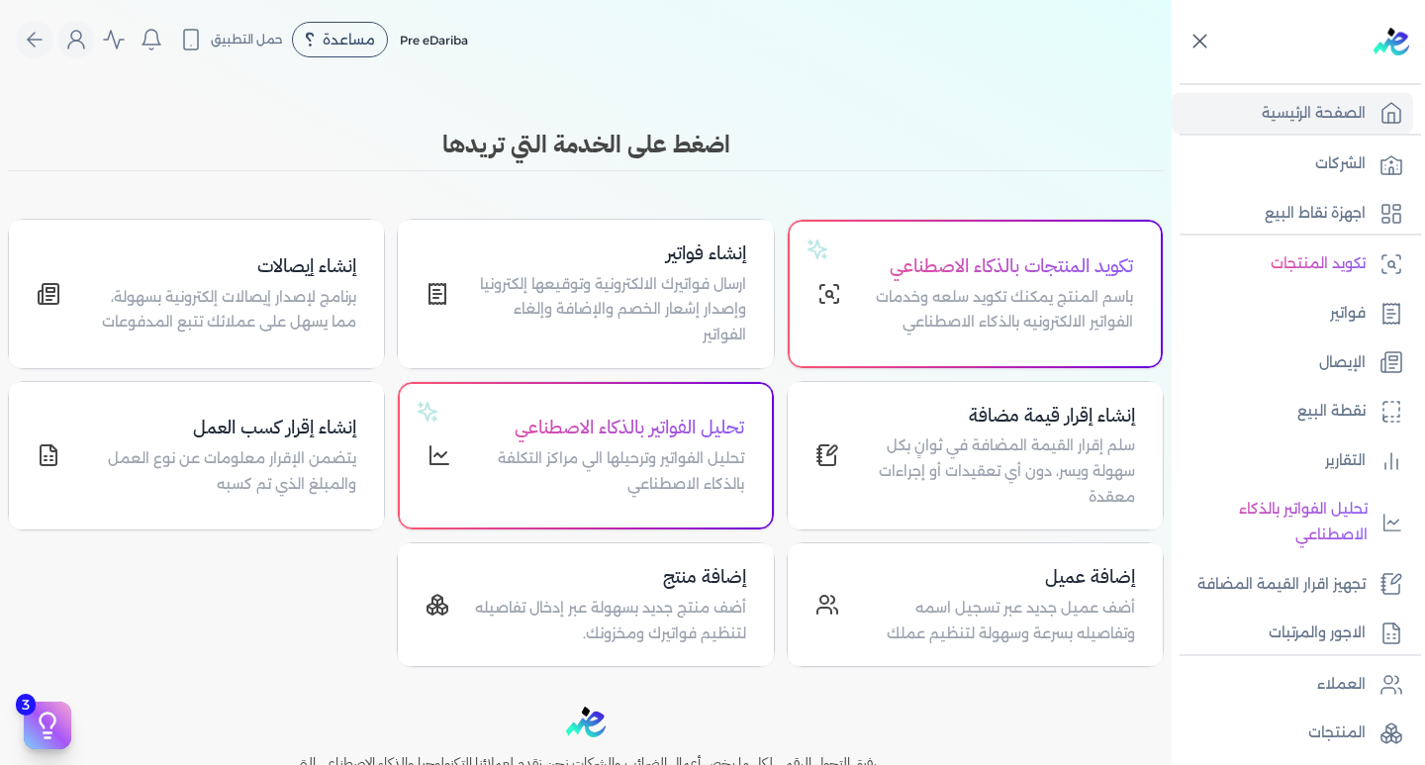
click at [1213, 44] on div at bounding box center [1302, 41] width 245 height 83
click at [1201, 44] on icon at bounding box center [1200, 41] width 25 height 25
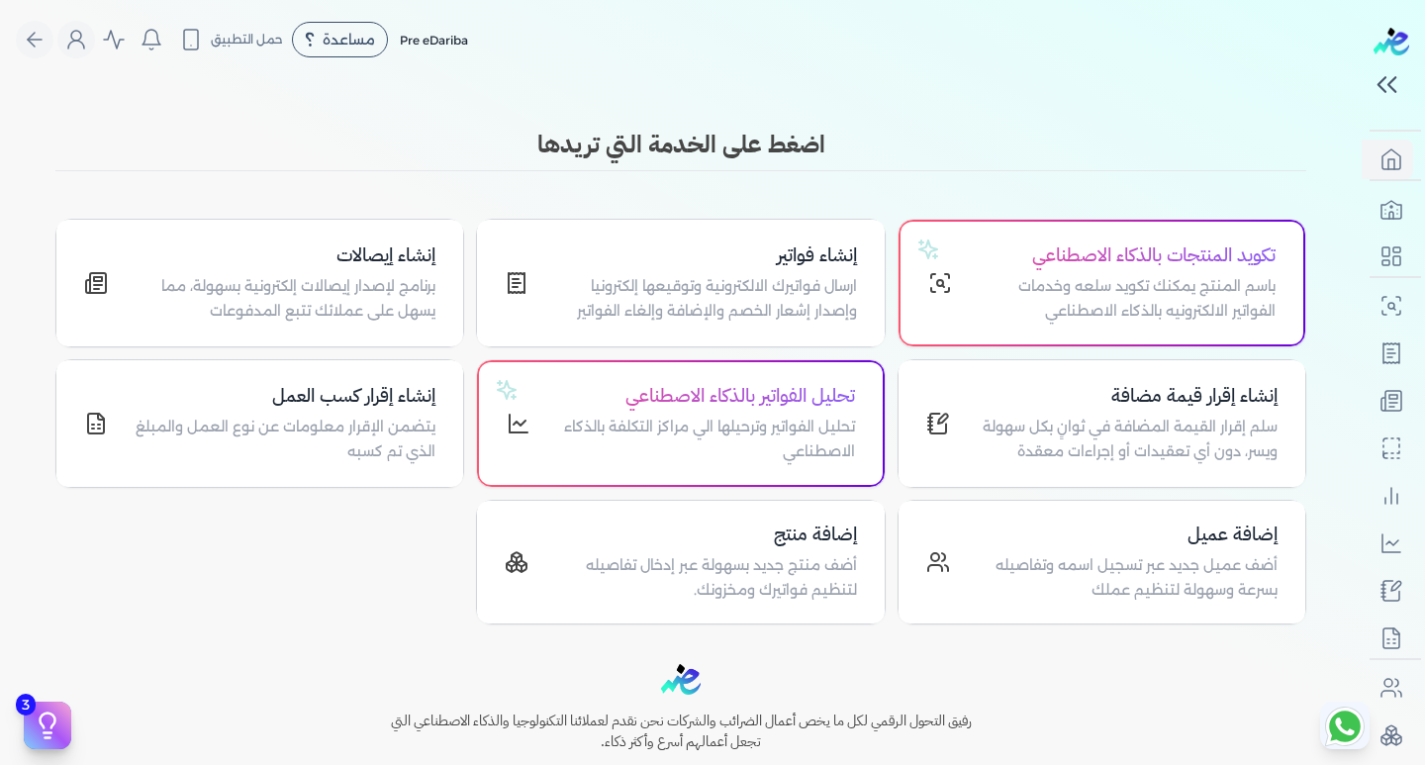
click at [1135, 96] on div "Toggle Navigation الاسعار العمولات مساعدة خدمة العملاء دليل المستخدم تسجيل الدخ…" at bounding box center [681, 382] width 1362 height 765
